Goal: Information Seeking & Learning: Learn about a topic

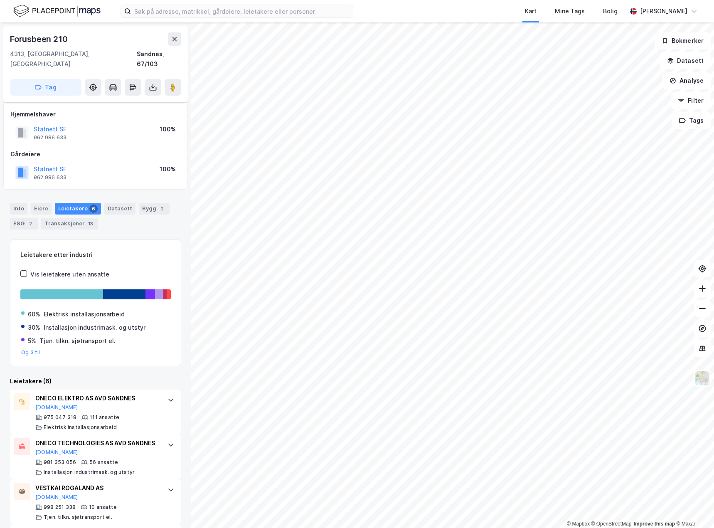
scroll to position [42, 0]
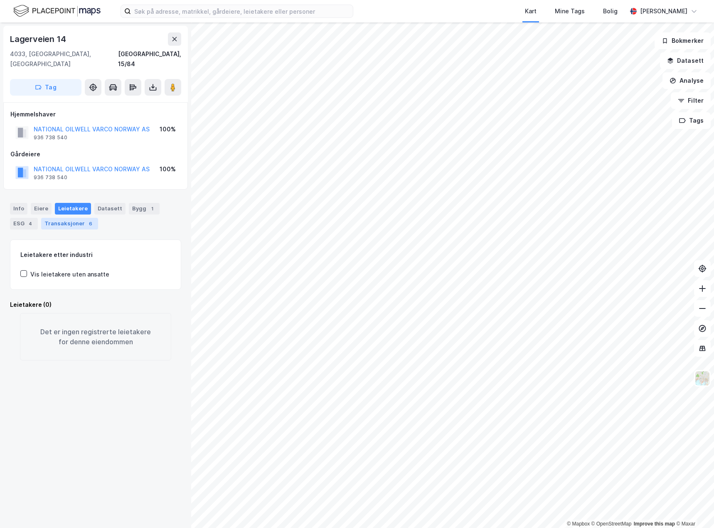
click at [77, 218] on div "Transaksjoner 6" at bounding box center [69, 224] width 57 height 12
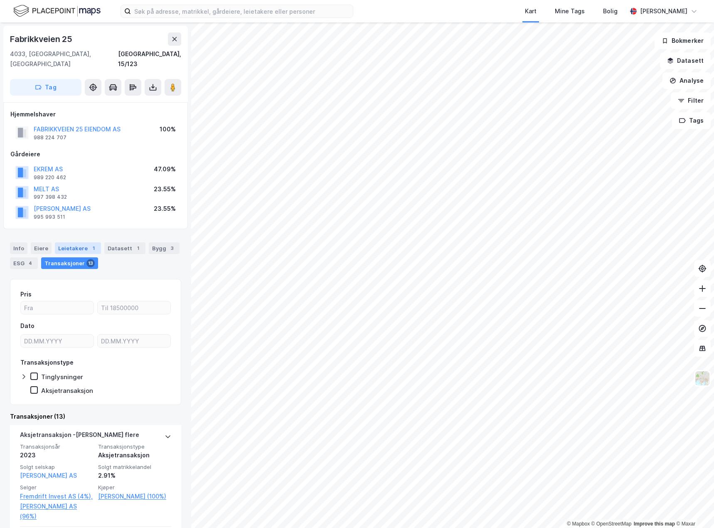
click at [78, 242] on div "Leietakere 1" at bounding box center [78, 248] width 46 height 12
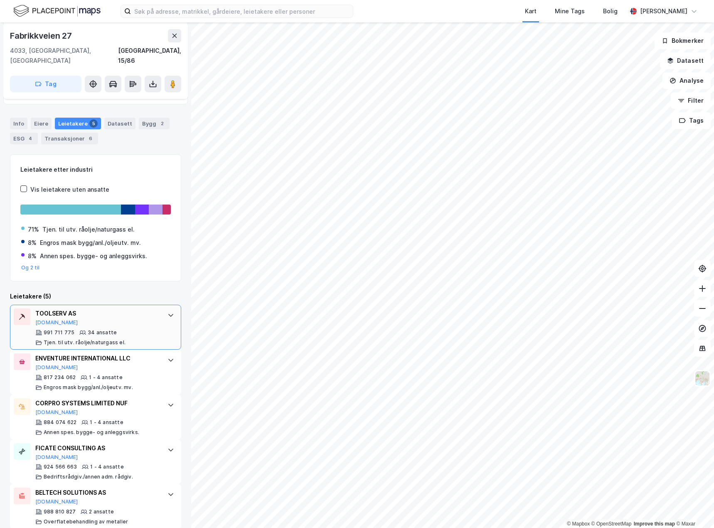
scroll to position [126, 0]
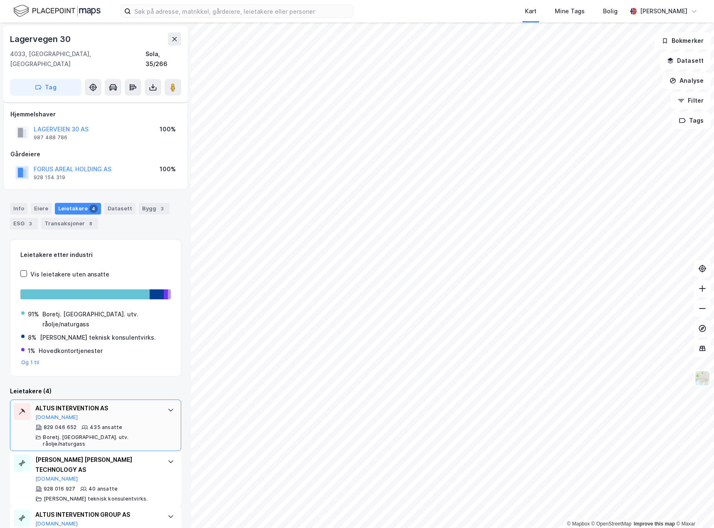
scroll to position [51, 0]
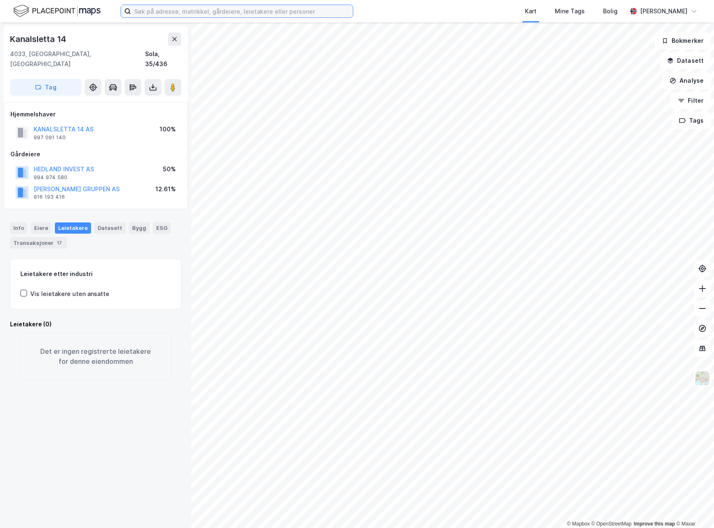
click at [188, 13] on input at bounding box center [242, 11] width 222 height 12
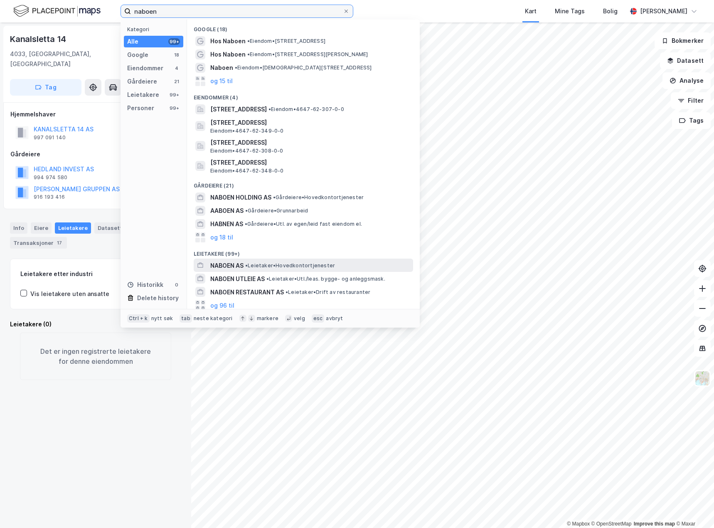
type input "naboen"
click at [267, 264] on span "• Leietaker • Hovedkontortjenester" at bounding box center [290, 265] width 90 height 7
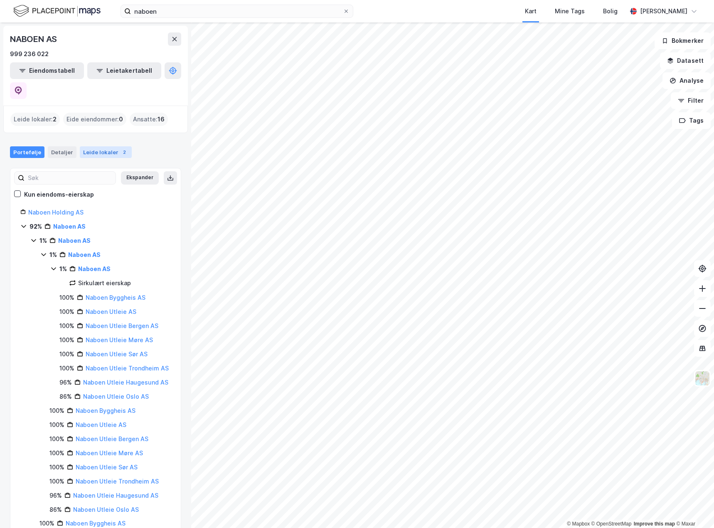
click at [95, 146] on div "Leide lokaler 2" at bounding box center [106, 152] width 52 height 12
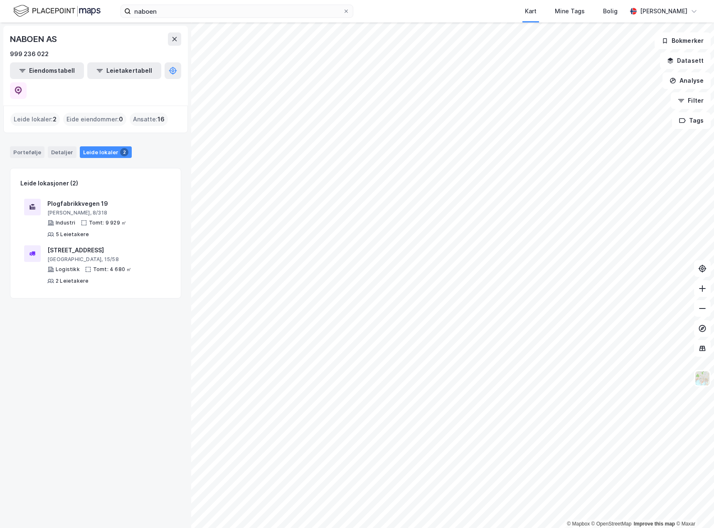
click at [9, 136] on div "Portefølje Detaljer Leide lokaler 2" at bounding box center [95, 148] width 191 height 25
click at [19, 146] on div "Portefølje" at bounding box center [27, 152] width 35 height 12
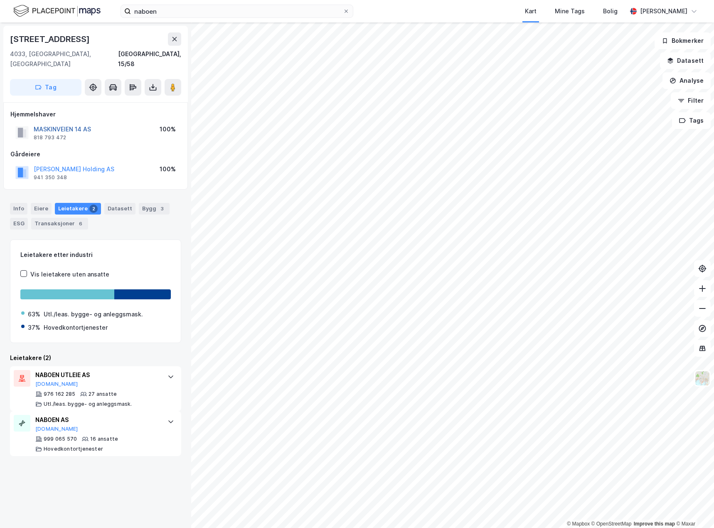
click at [0, 0] on button "MASKINVEIEN 14 AS" at bounding box center [0, 0] width 0 height 0
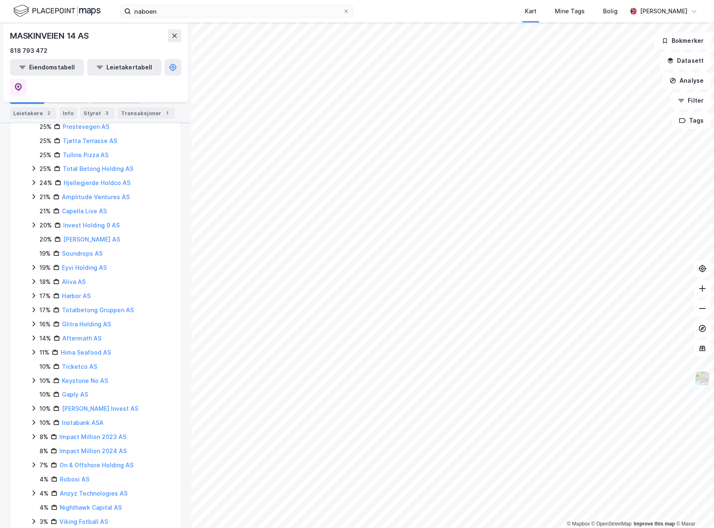
scroll to position [439, 0]
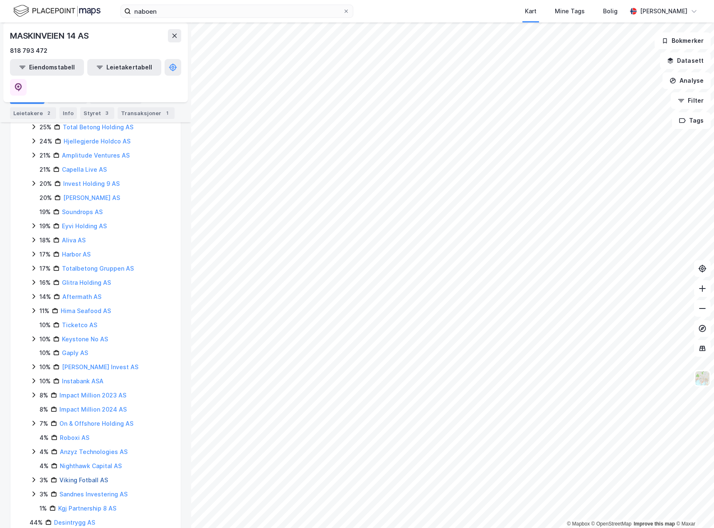
click at [88, 476] on link "Viking Fotball AS" at bounding box center [83, 479] width 49 height 7
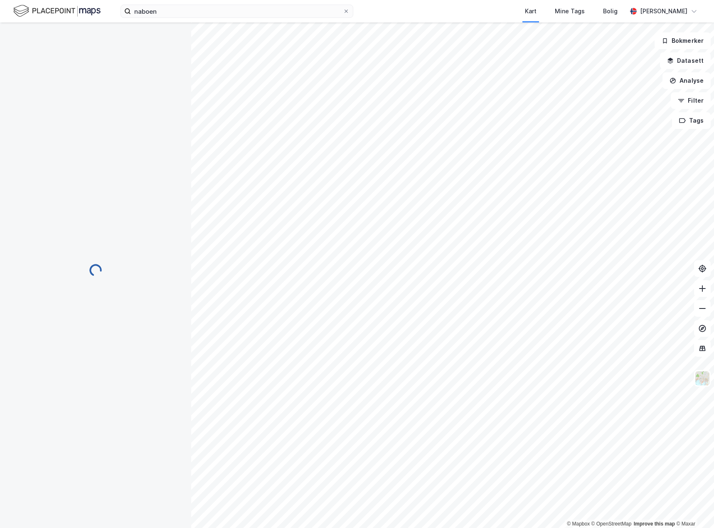
scroll to position [0, 0]
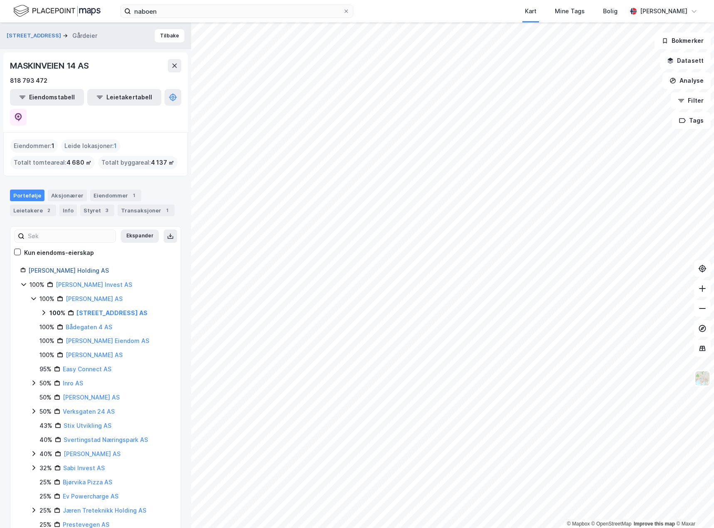
click at [54, 267] on link "Hodne Holding AS" at bounding box center [68, 270] width 81 height 7
click at [22, 113] on icon at bounding box center [18, 117] width 8 height 8
click at [170, 67] on button at bounding box center [174, 65] width 13 height 13
